Goal: Obtain resource: Download file/media

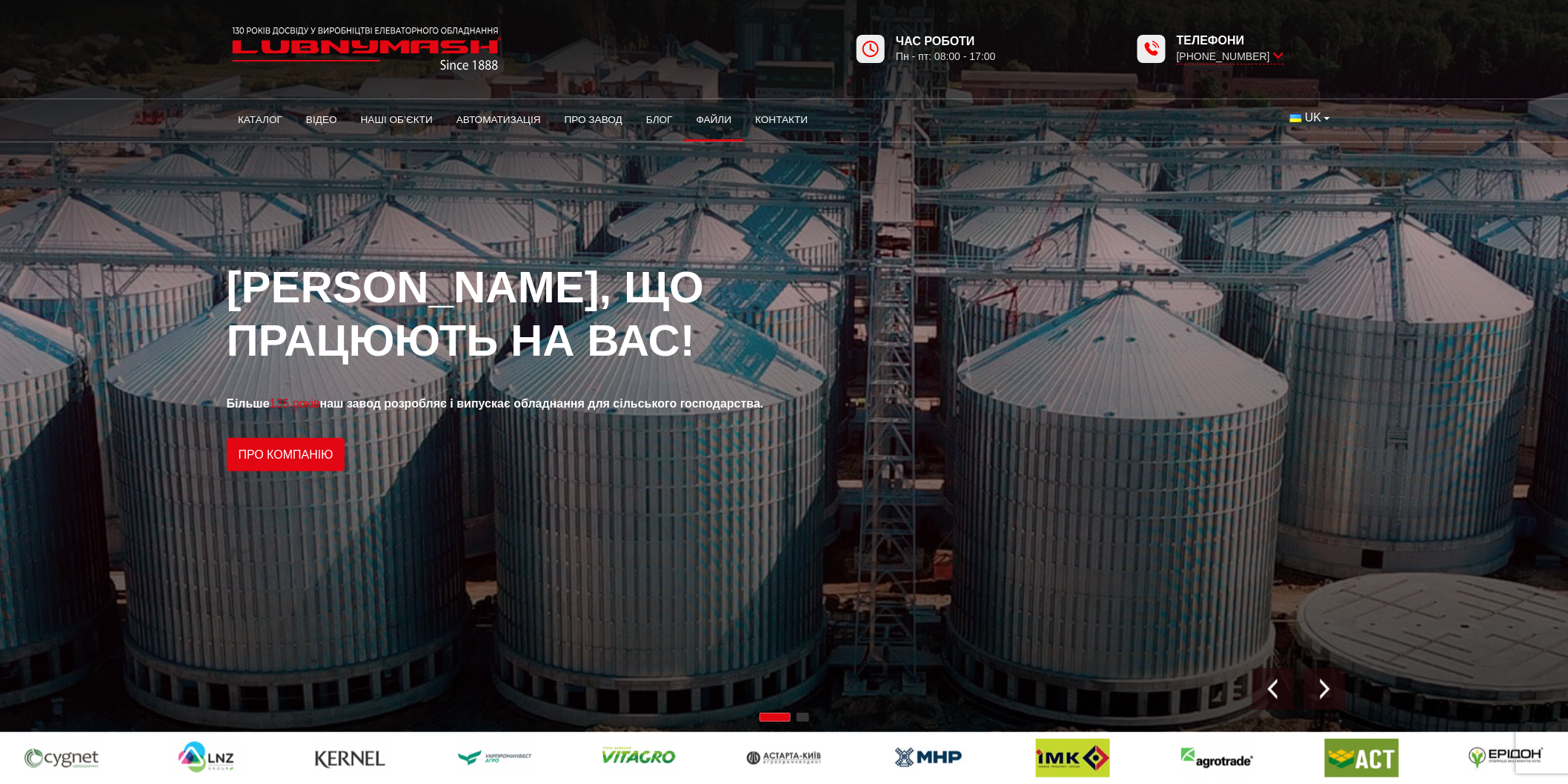
click at [707, 119] on link "Файли" at bounding box center [714, 120] width 59 height 33
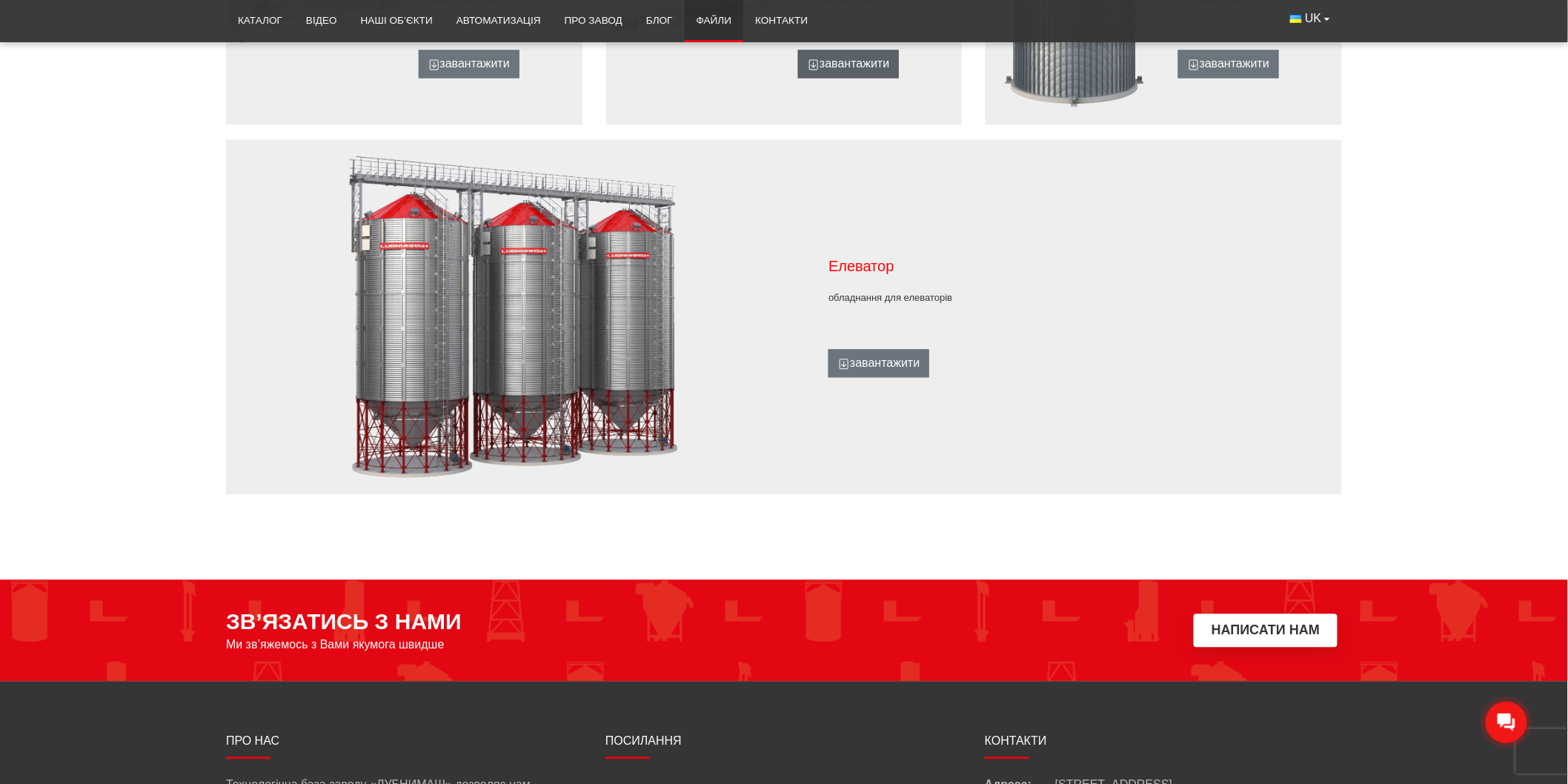
scroll to position [1501, 0]
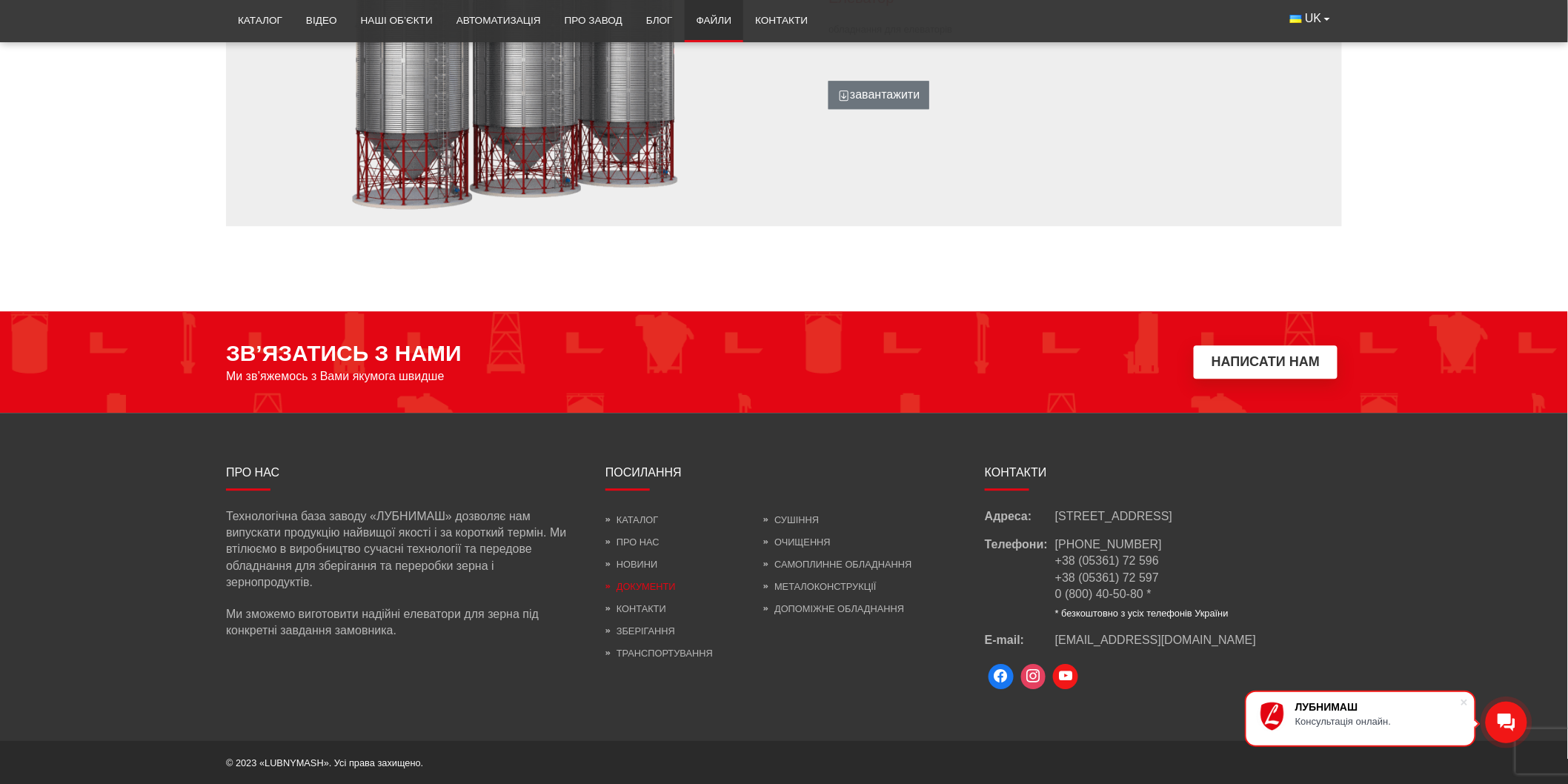
click at [652, 587] on link "Документи" at bounding box center [640, 586] width 70 height 11
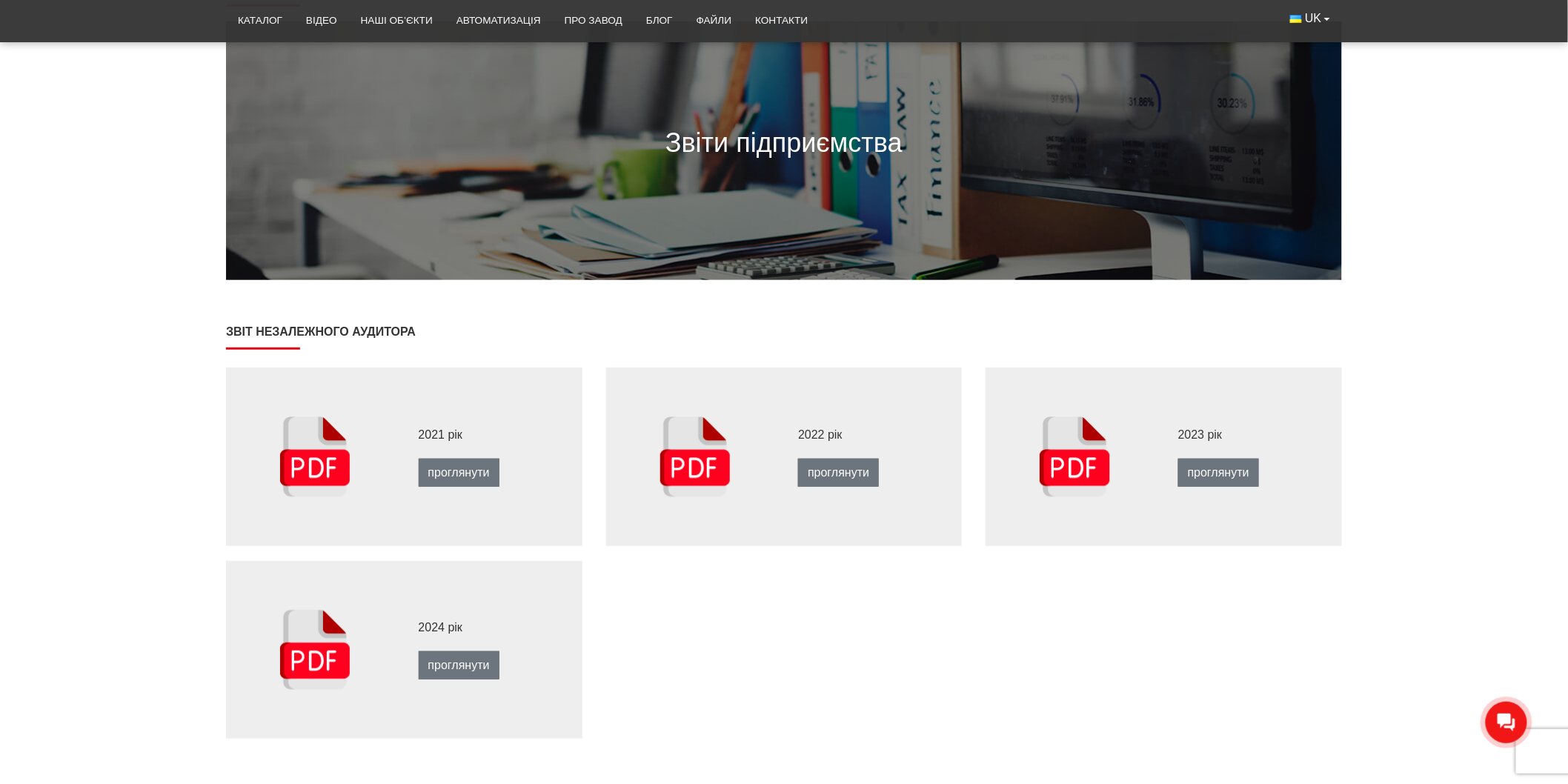
scroll to position [247, 0]
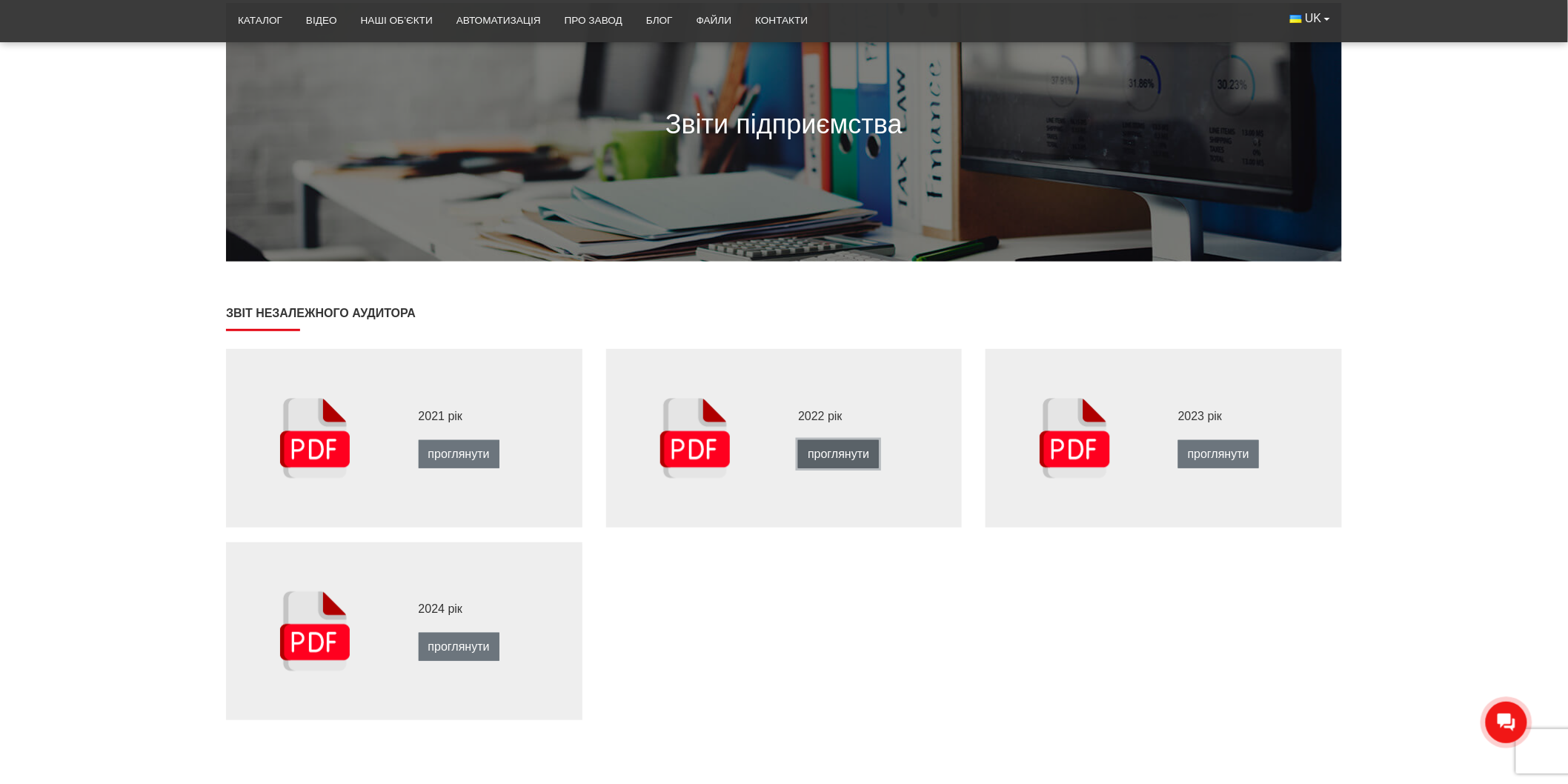
click at [830, 455] on link "проглянути" at bounding box center [838, 454] width 81 height 28
